Goal: Check status: Check status

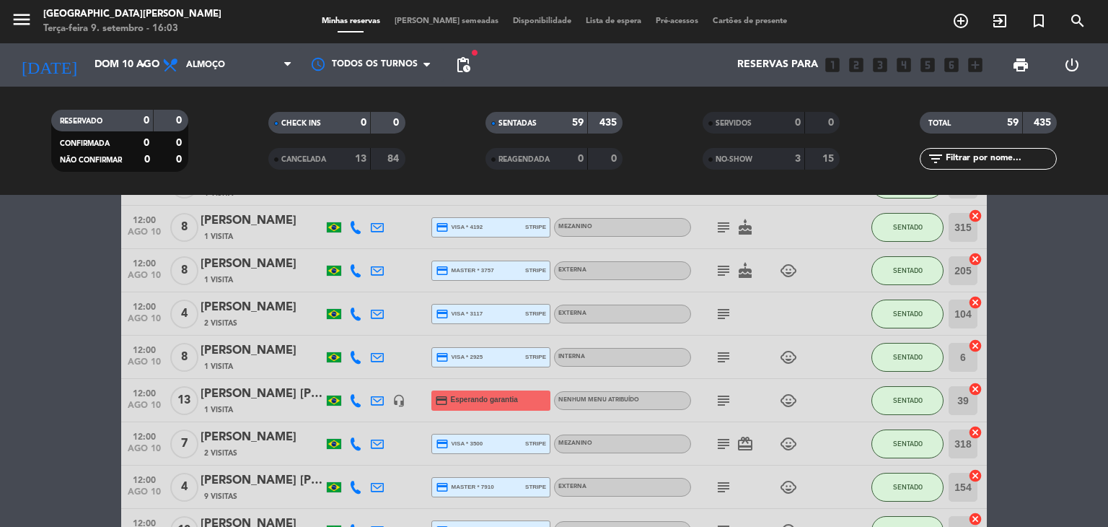
scroll to position [144, 0]
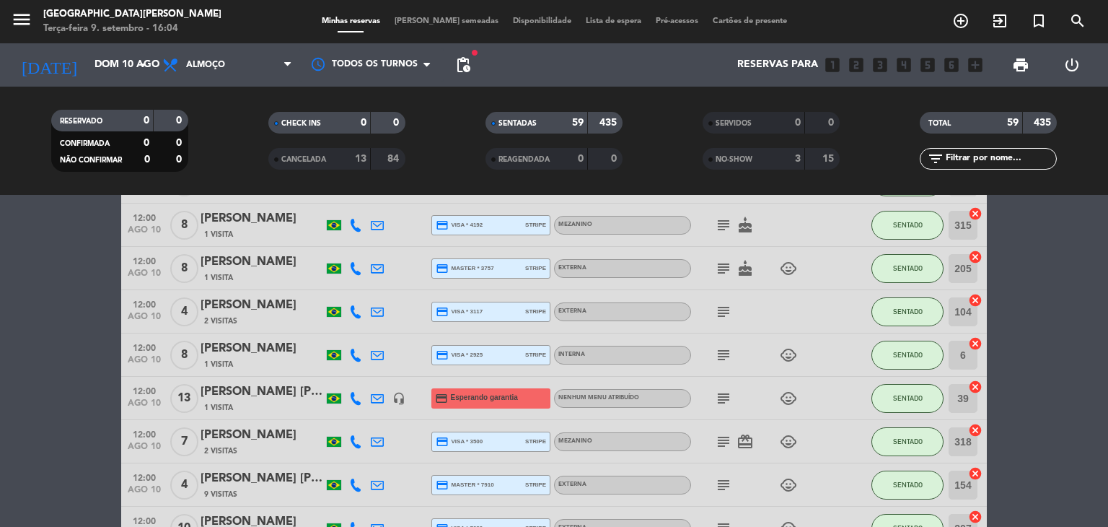
click at [979, 155] on input "text" at bounding box center [1000, 159] width 112 height 16
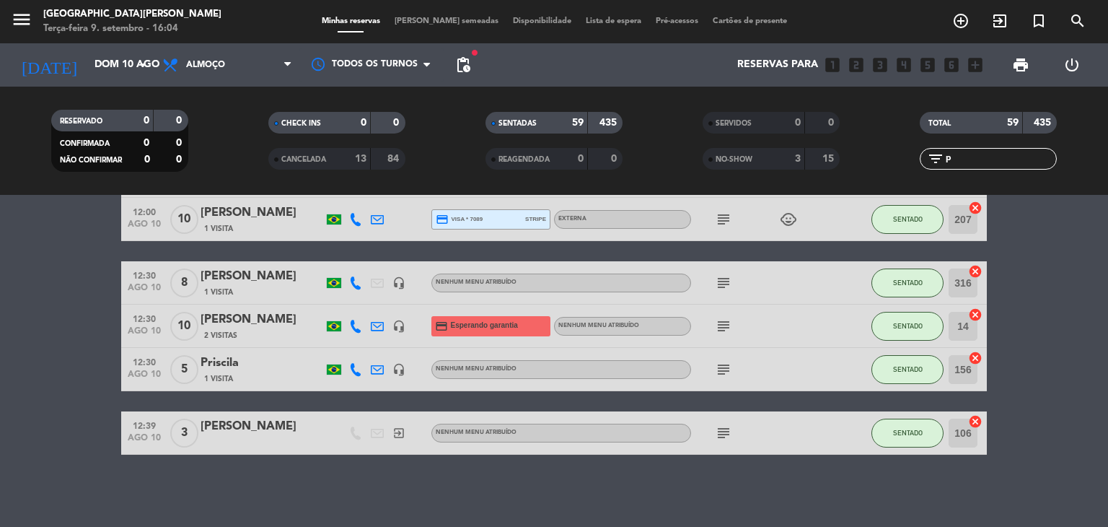
scroll to position [0, 0]
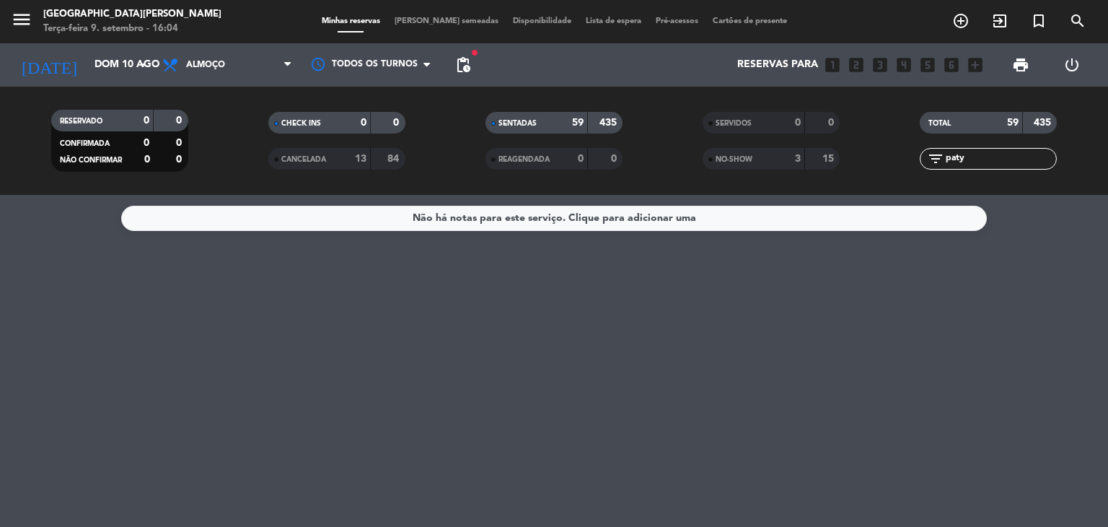
type input "paty"
click at [1085, 18] on icon "search" at bounding box center [1077, 20] width 17 height 17
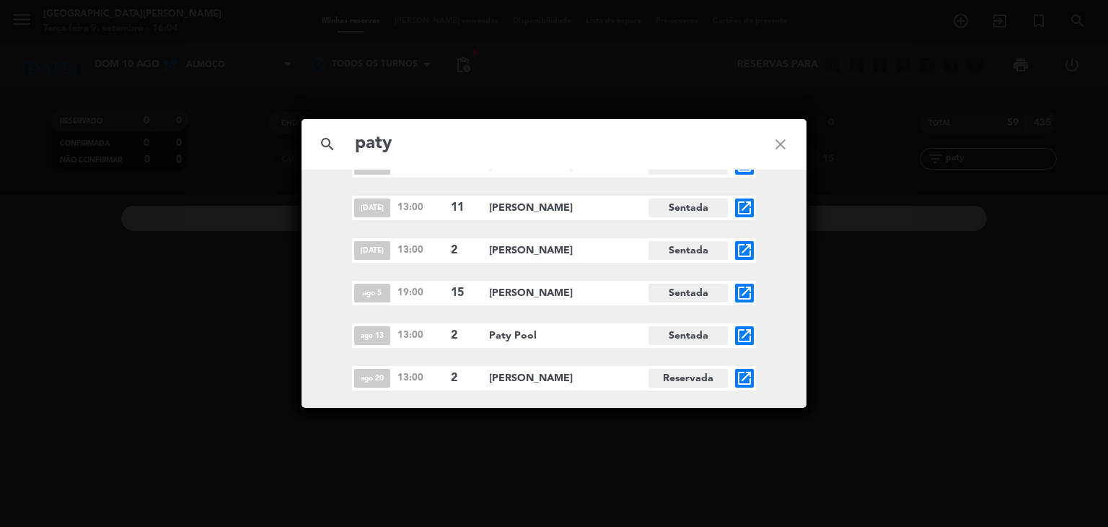
scroll to position [866, 0]
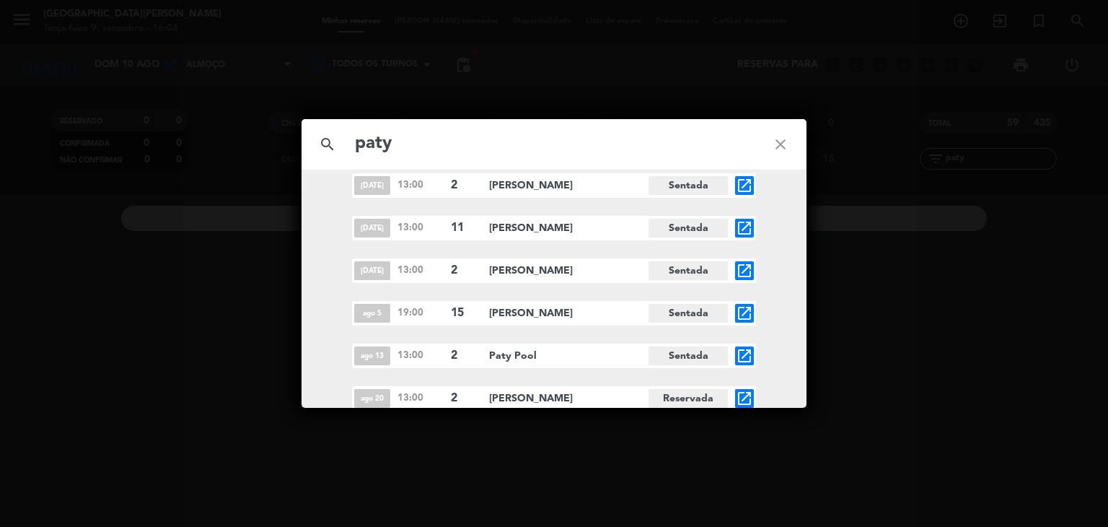
type input "paty"
click at [527, 272] on span "[PERSON_NAME]" at bounding box center [568, 271] width 159 height 17
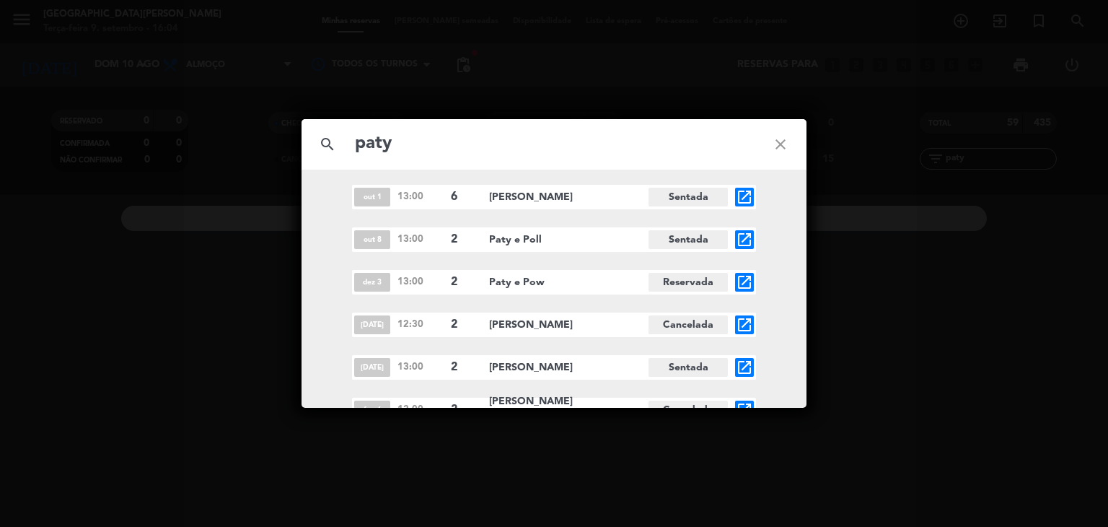
scroll to position [1371, 0]
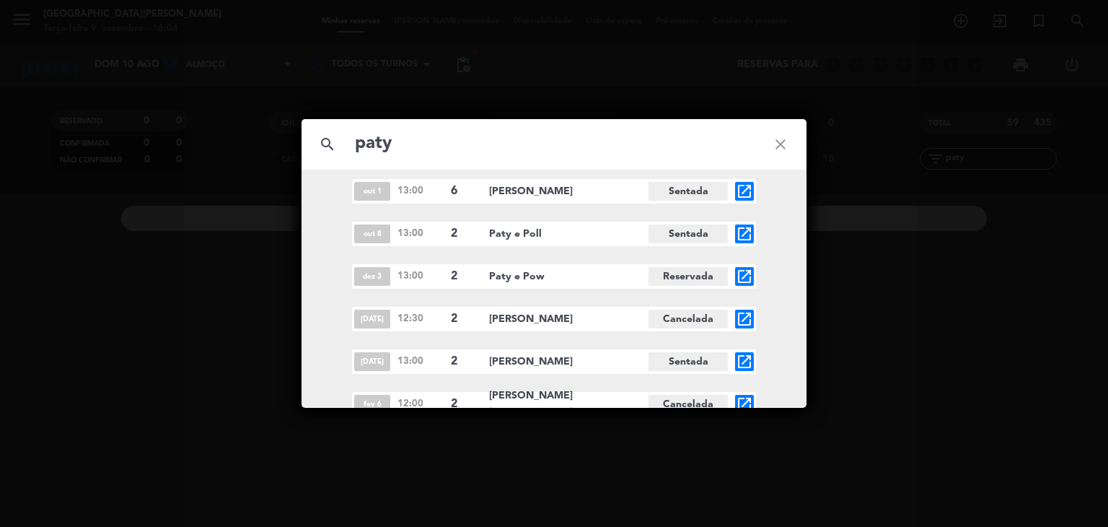
click at [740, 273] on icon "open_in_new" at bounding box center [744, 276] width 17 height 17
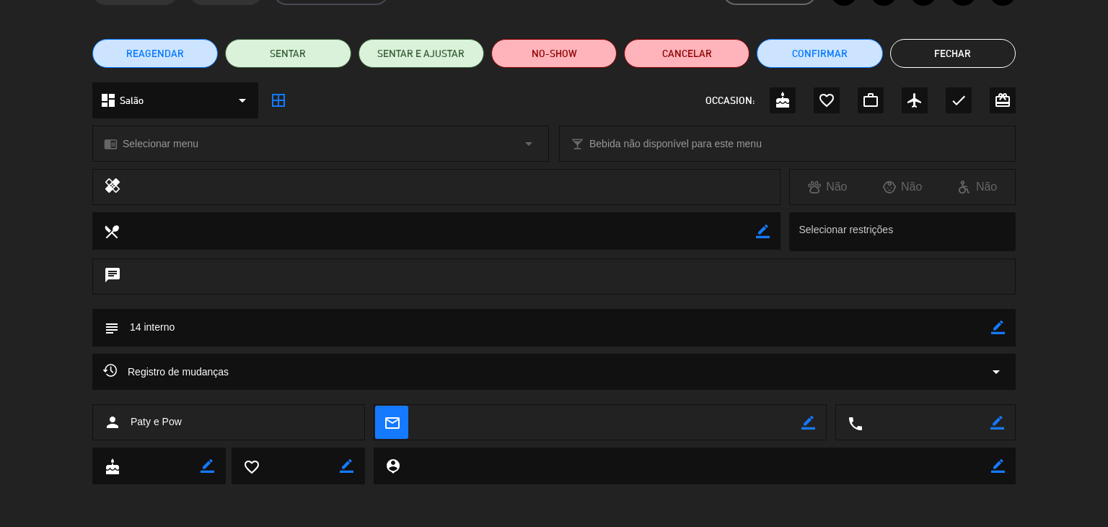
scroll to position [92, 0]
click at [978, 57] on button "Fechar" at bounding box center [953, 52] width 126 height 29
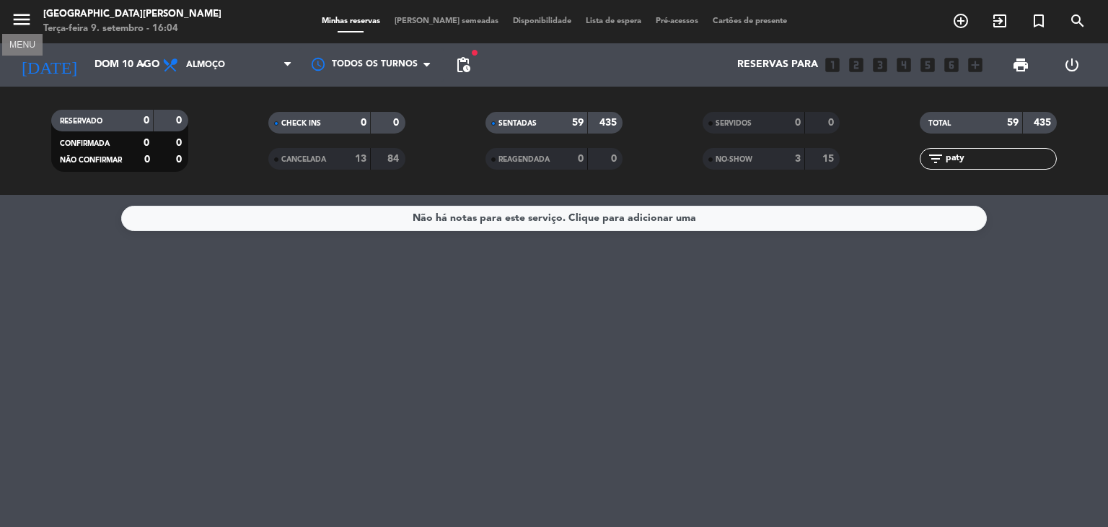
click at [18, 27] on icon "menu" at bounding box center [22, 20] width 22 height 22
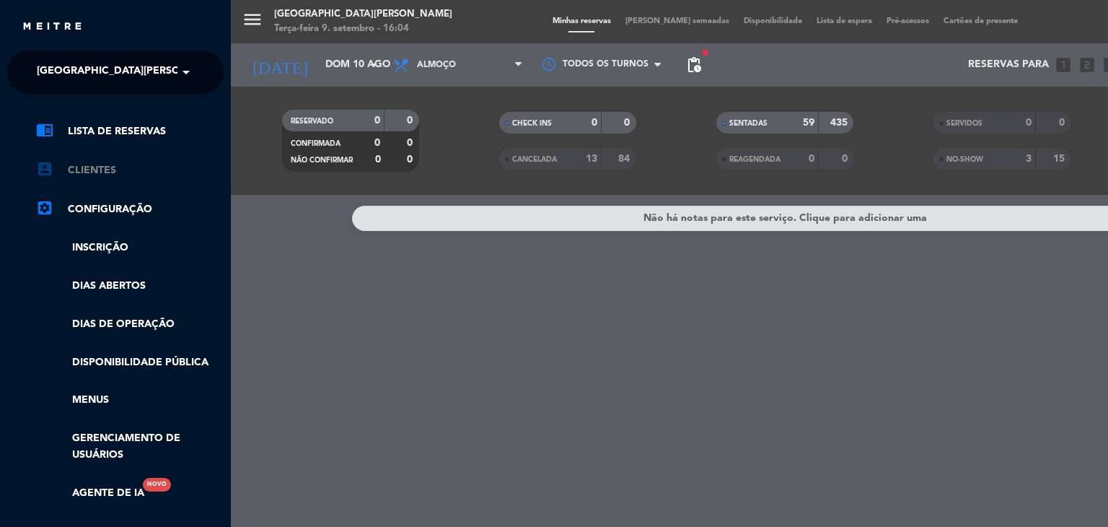
click at [108, 173] on link "account_box Clientes" at bounding box center [130, 170] width 188 height 17
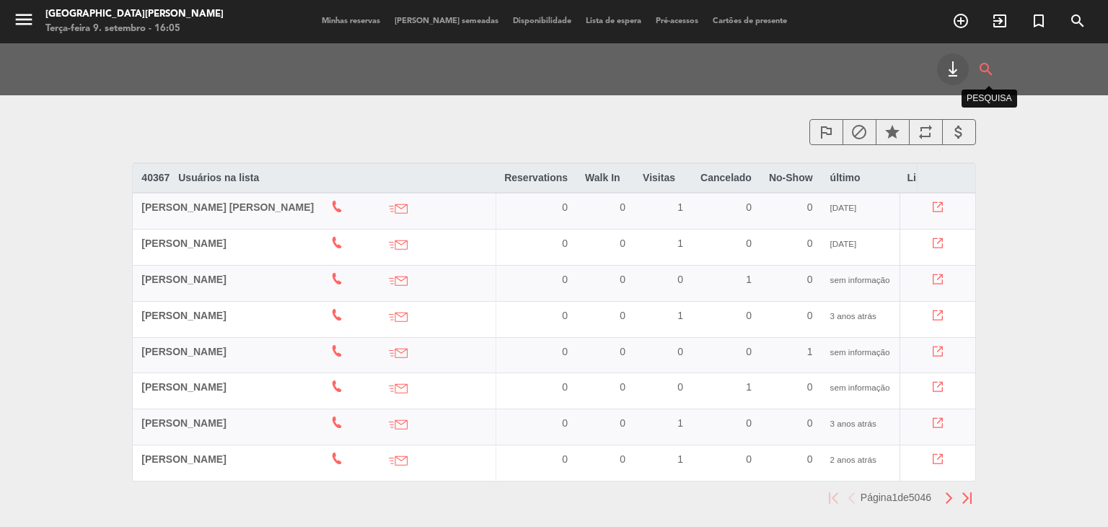
click at [991, 62] on icon "search" at bounding box center [986, 69] width 17 height 32
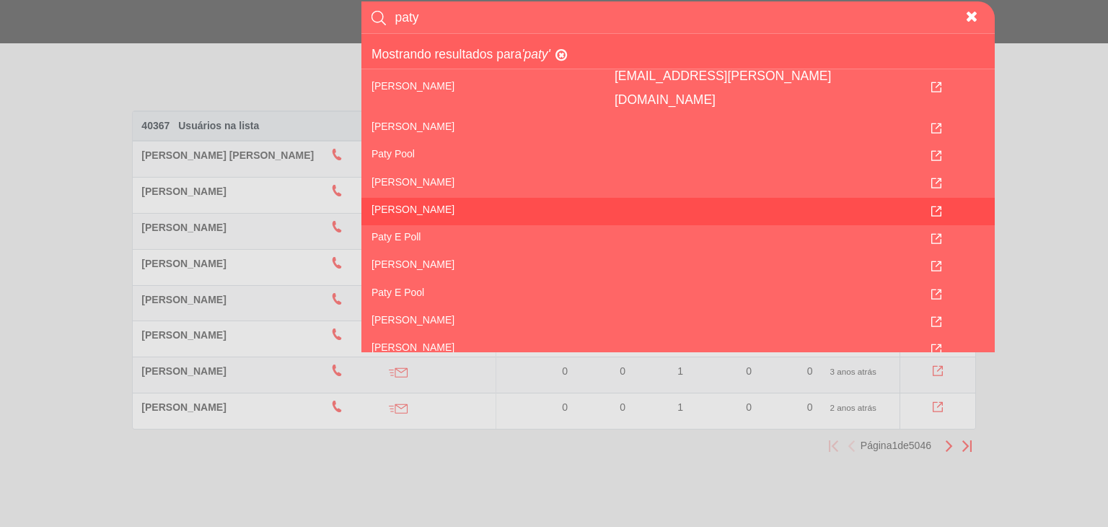
scroll to position [364, 0]
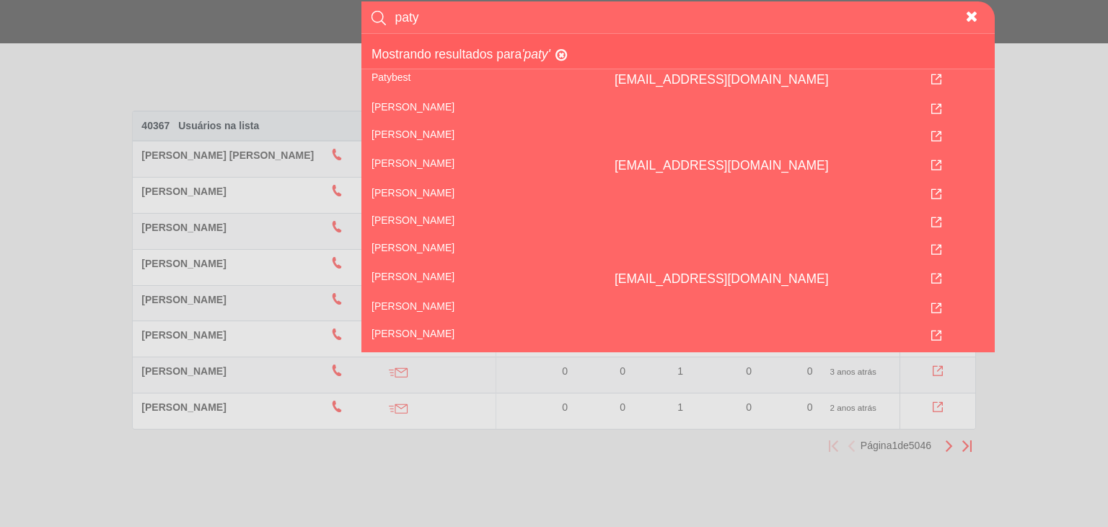
click at [450, 12] on input "paty" at bounding box center [676, 17] width 564 height 32
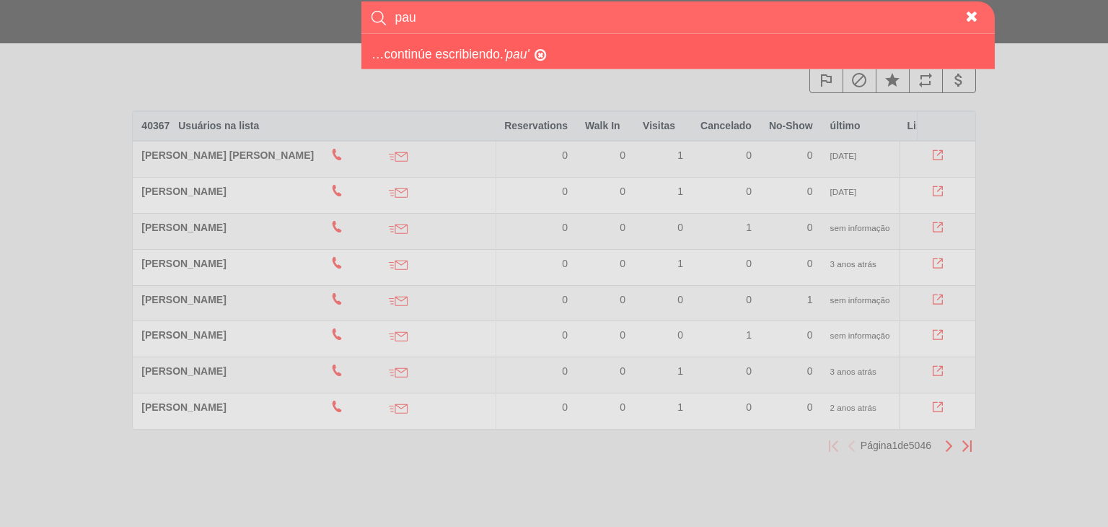
type input "[PERSON_NAME]"
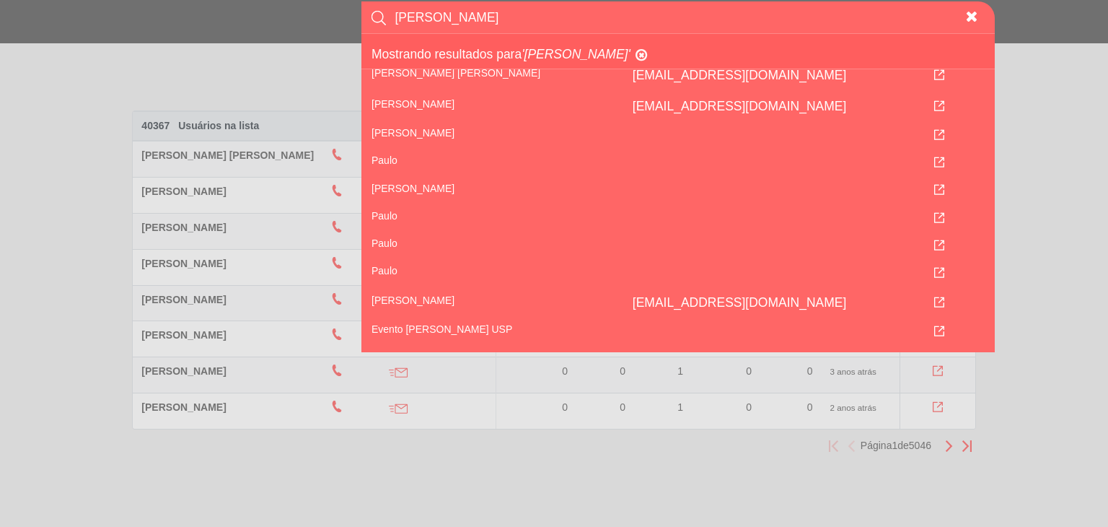
scroll to position [1732, 0]
